Goal: Navigation & Orientation: Find specific page/section

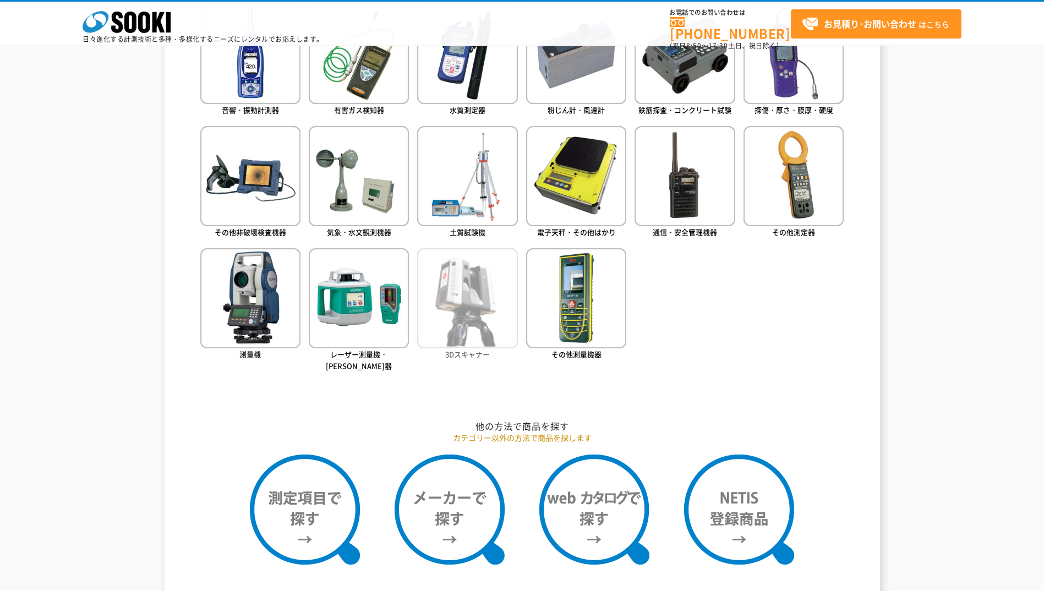
scroll to position [495, 0]
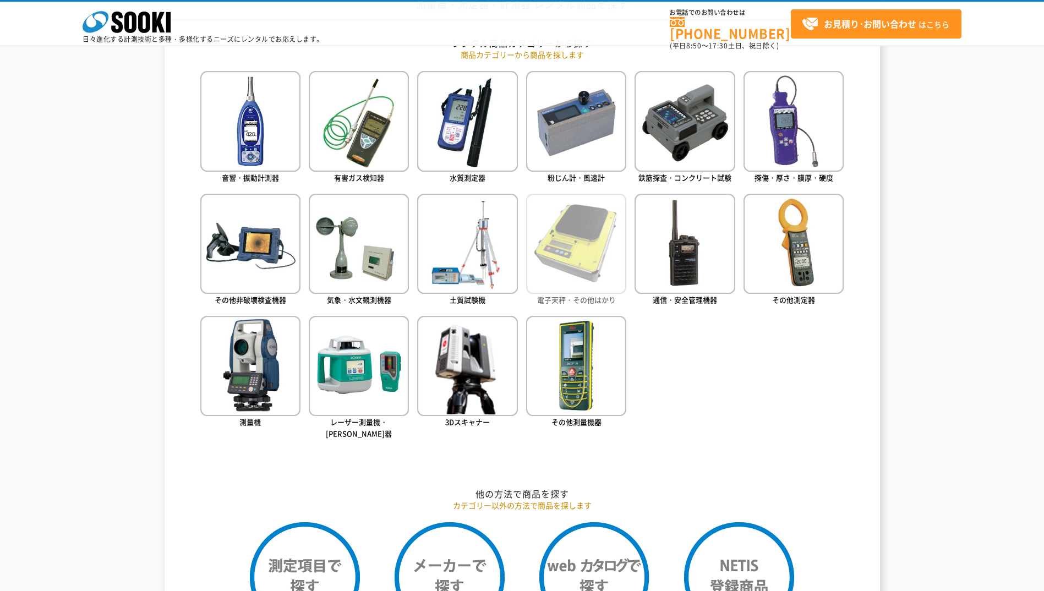
click at [581, 236] on img at bounding box center [576, 244] width 100 height 100
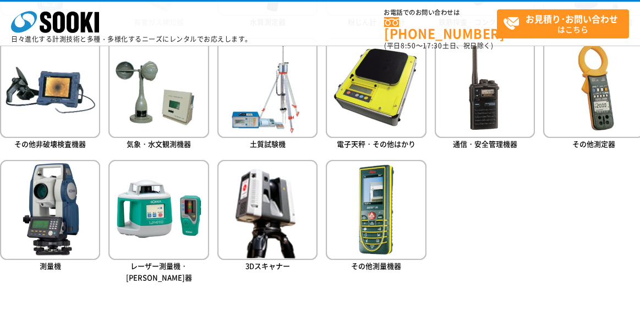
scroll to position [625, 0]
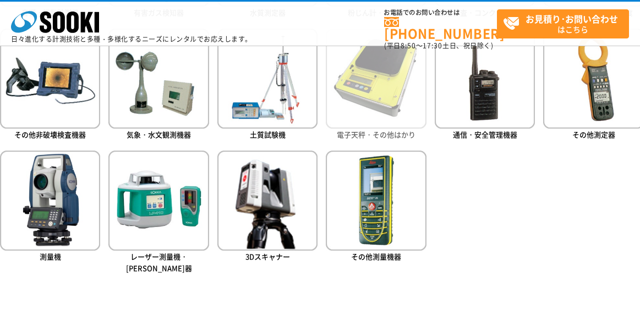
click at [353, 140] on link "電子天秤・その他はかり" at bounding box center [376, 86] width 100 height 114
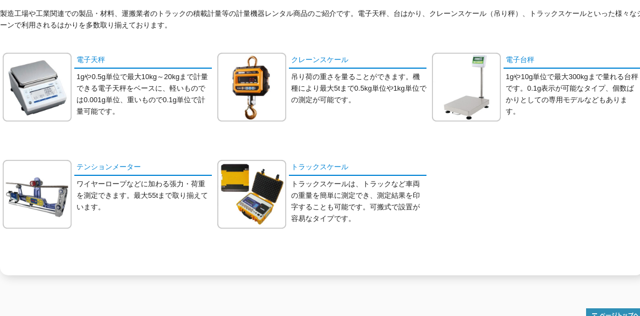
scroll to position [181, 0]
click at [459, 90] on img at bounding box center [466, 87] width 69 height 69
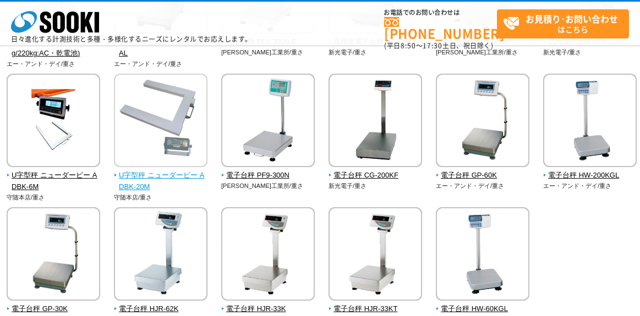
scroll to position [207, 0]
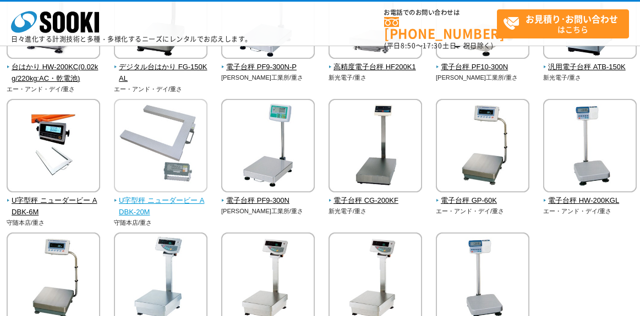
click at [151, 203] on span "U字型秤 ニューダービー ADBK-20M" at bounding box center [161, 206] width 94 height 23
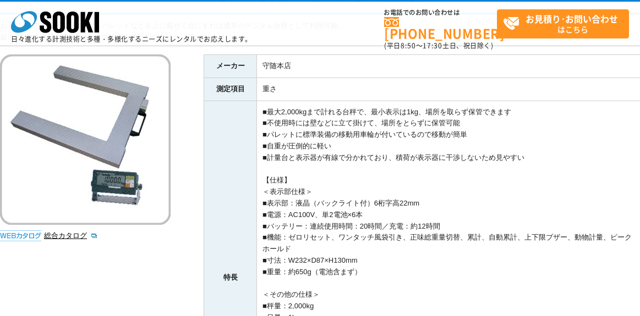
scroll to position [110, 0]
